Goal: Check status

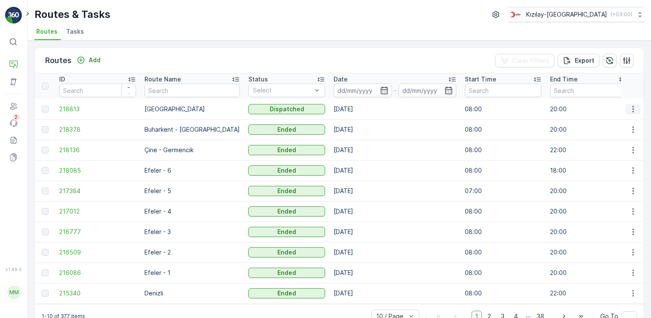
click at [632, 109] on icon "button" at bounding box center [633, 109] width 9 height 9
click at [625, 120] on span "See More Details" at bounding box center [612, 121] width 49 height 9
click at [633, 112] on icon "button" at bounding box center [633, 109] width 9 height 9
click at [627, 131] on span "View Route Tracking" at bounding box center [617, 133] width 59 height 9
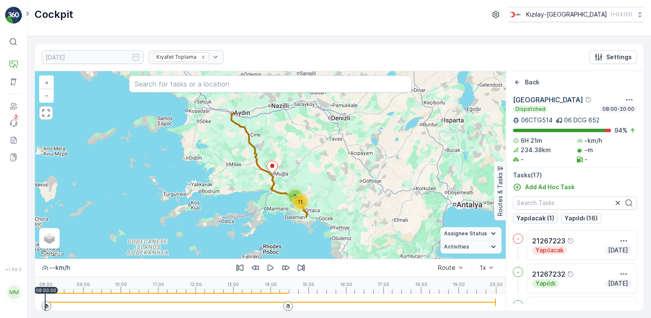
click at [548, 221] on p "Yapılacak (1)" at bounding box center [535, 218] width 38 height 9
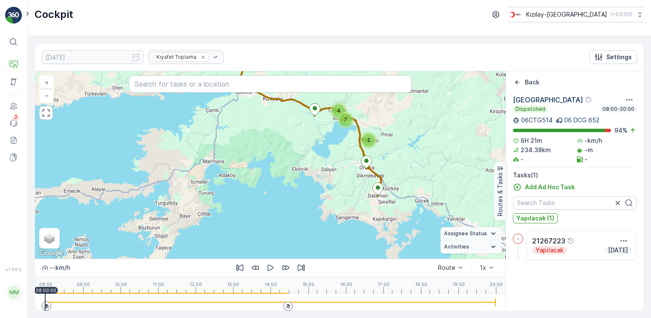
click at [287, 304] on icon at bounding box center [287, 306] width 3 height 4
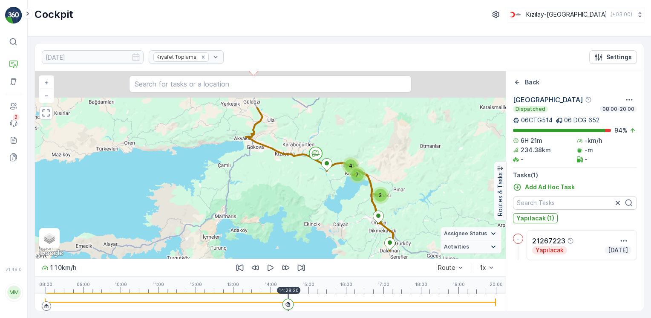
drag, startPoint x: 315, startPoint y: 136, endPoint x: 334, endPoint y: 207, distance: 73.7
click at [334, 207] on div "4 7 2 + − Satellite Roadmap Terrain Hybrid Leaflet Keyboard shortcuts Map Data …" at bounding box center [270, 164] width 471 height 187
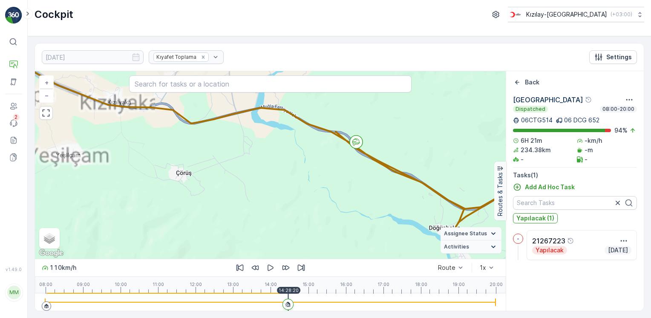
click at [354, 144] on icon at bounding box center [356, 144] width 6 height 3
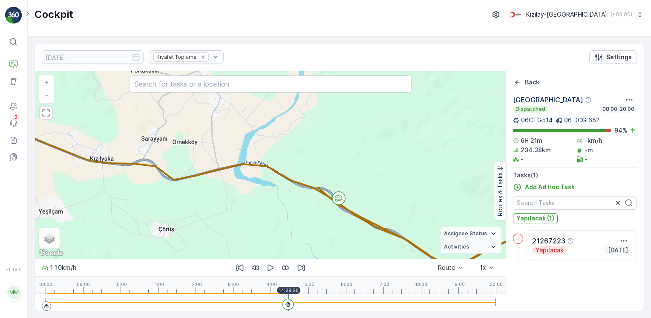
click at [277, 253] on div "3 3 2 2 + − Satellite Roadmap Terrain Hybrid Leaflet Keyboard shortcuts Map Dat…" at bounding box center [270, 164] width 471 height 187
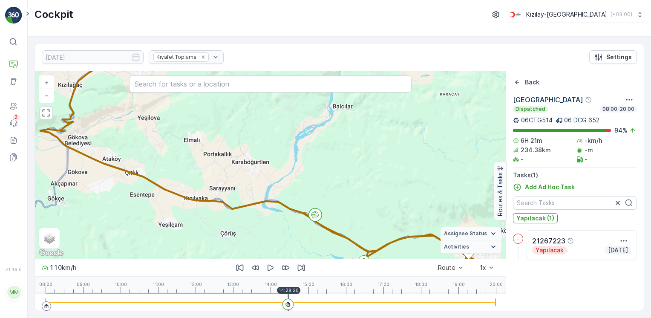
click at [289, 306] on icon at bounding box center [288, 304] width 6 height 6
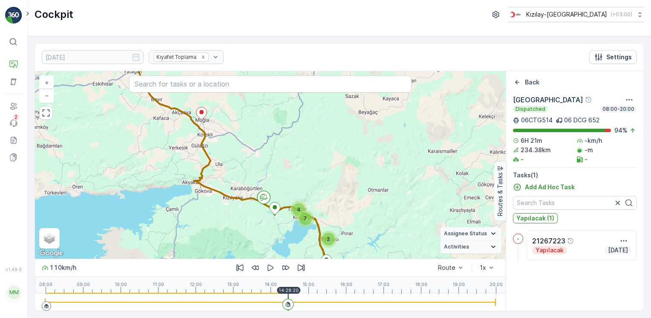
click at [274, 303] on div at bounding box center [270, 301] width 450 height 17
click at [279, 304] on div at bounding box center [270, 301] width 450 height 17
click at [290, 305] on icon at bounding box center [287, 305] width 5 height 5
